Goal: Information Seeking & Learning: Compare options

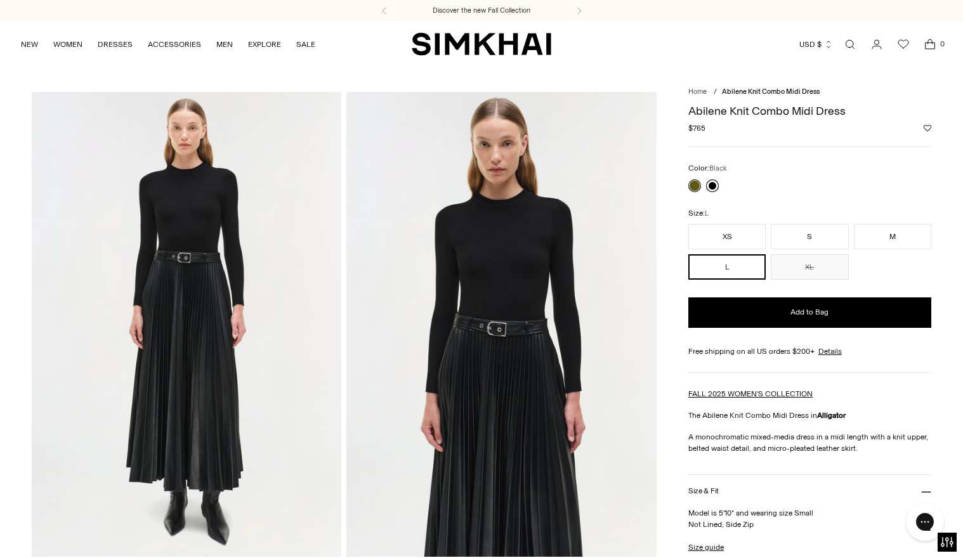
click at [713, 190] on link at bounding box center [712, 185] width 13 height 13
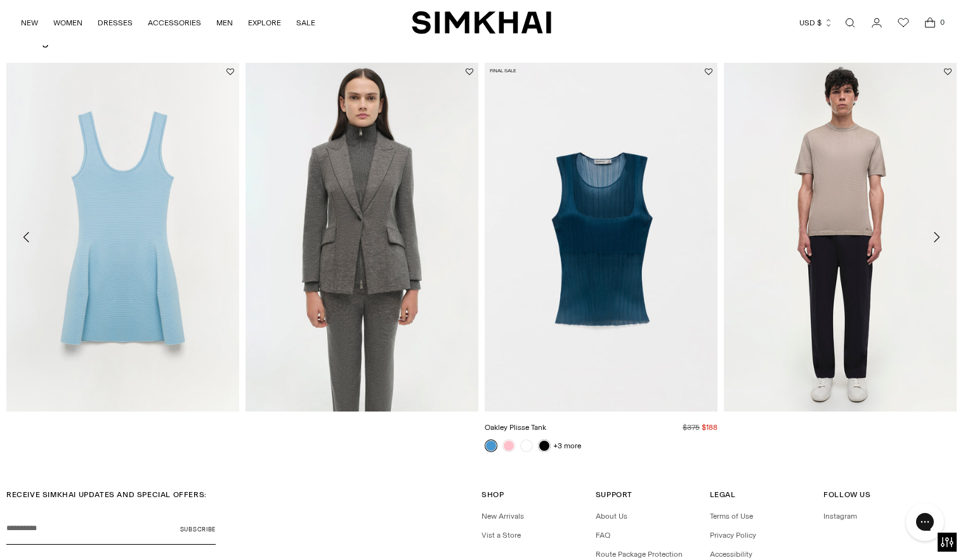
scroll to position [2082, 0]
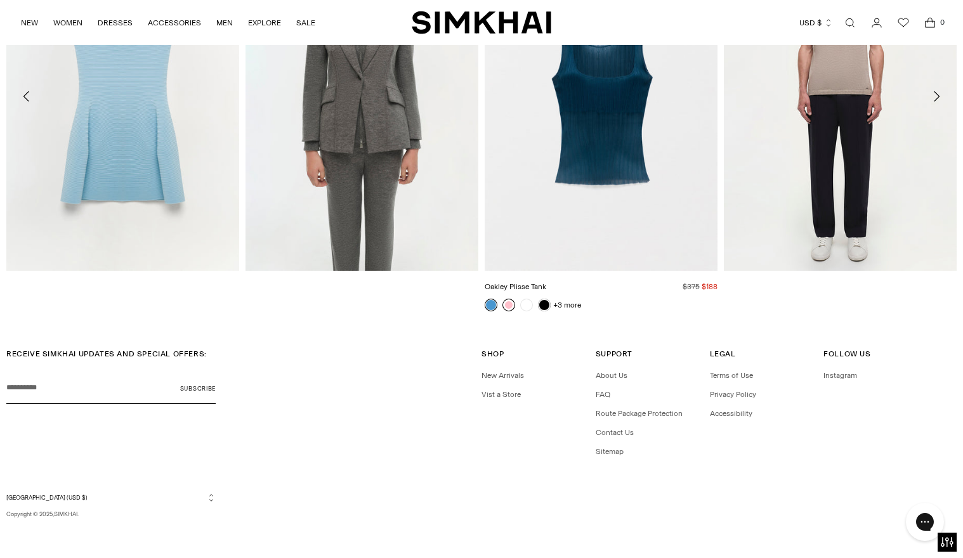
click at [507, 306] on link at bounding box center [508, 305] width 13 height 13
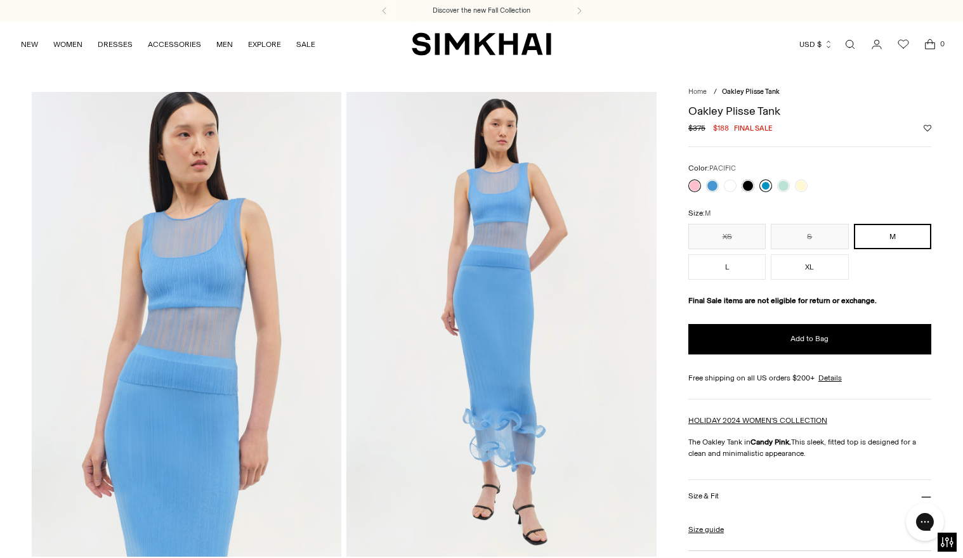
click at [764, 189] on link at bounding box center [765, 185] width 13 height 13
